Goal: Transaction & Acquisition: Purchase product/service

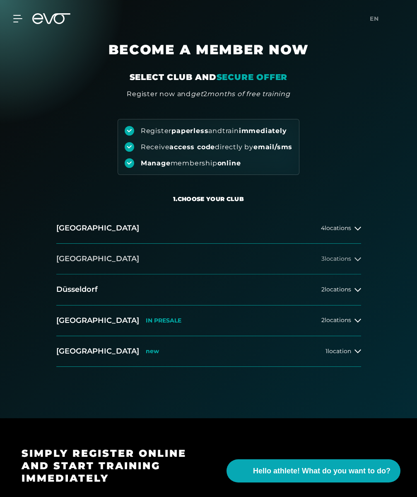
click at [341, 257] on span "3 locations" at bounding box center [336, 259] width 30 height 6
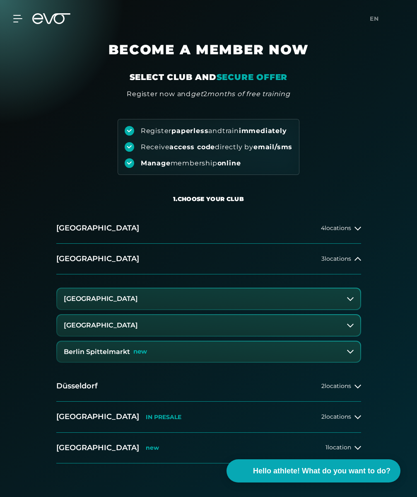
click at [198, 349] on button "[GEOGRAPHIC_DATA] Spittelmarkt new" at bounding box center [208, 351] width 303 height 21
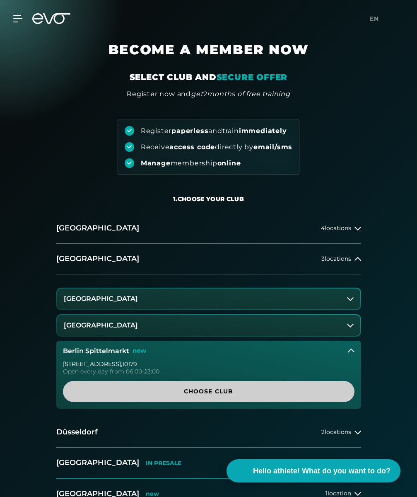
click at [205, 385] on link "CHOOSE CLUB" at bounding box center [209, 391] width 292 height 21
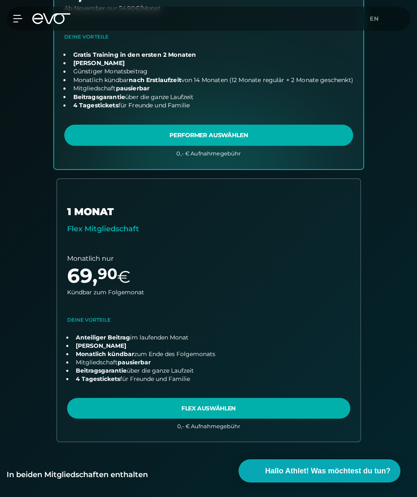
scroll to position [381, 0]
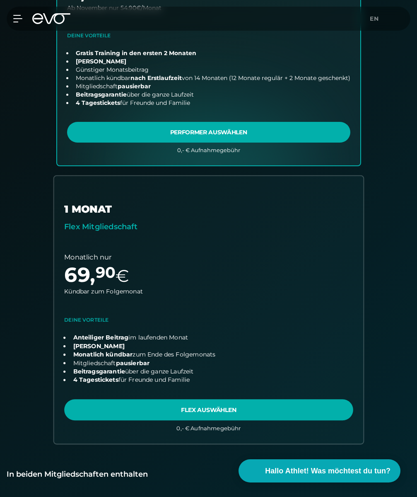
click at [169, 410] on link "choose plan" at bounding box center [208, 309] width 309 height 267
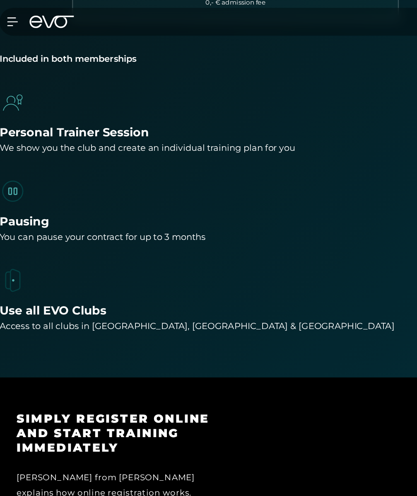
scroll to position [698, 0]
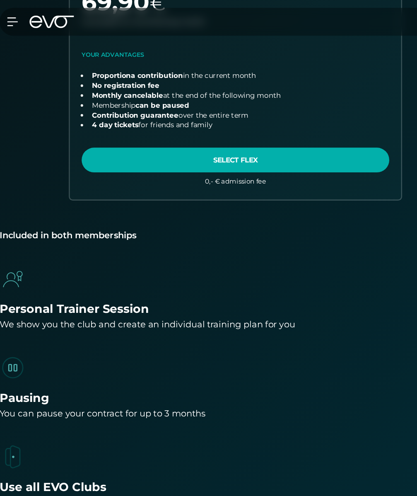
scroll to position [608, 0]
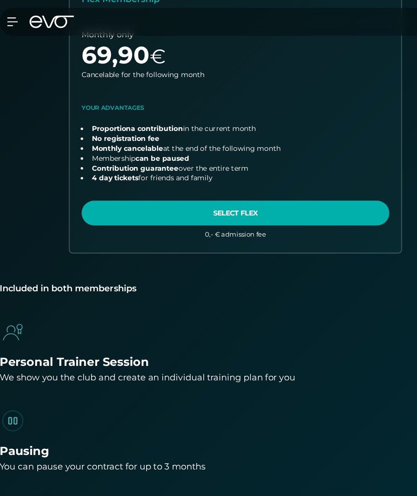
click at [196, 173] on link "Choose plan" at bounding box center [208, 82] width 283 height 267
